Goal: Task Accomplishment & Management: Manage account settings

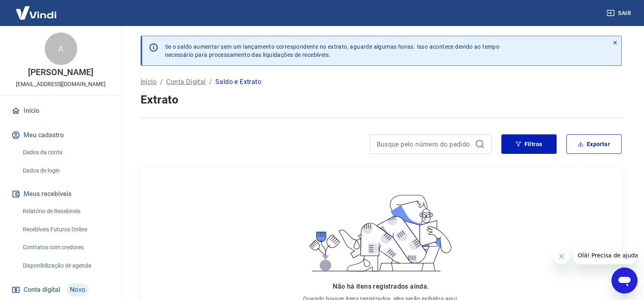
click at [206, 85] on div "Início / Conta Digital / Saldo e Extrato" at bounding box center [381, 82] width 481 height 13
click at [198, 84] on p "Conta Digital" at bounding box center [185, 82] width 39 height 10
click at [181, 83] on p "Conta Digital" at bounding box center [185, 82] width 39 height 10
click at [154, 84] on p "Início" at bounding box center [149, 82] width 16 height 10
